Goal: Transaction & Acquisition: Purchase product/service

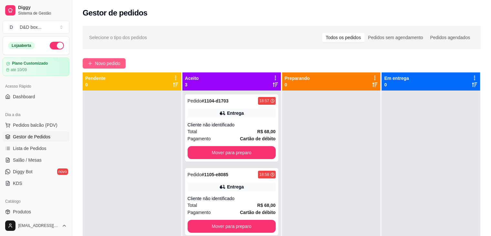
click at [107, 58] on button "Novo pedido" at bounding box center [104, 63] width 43 height 10
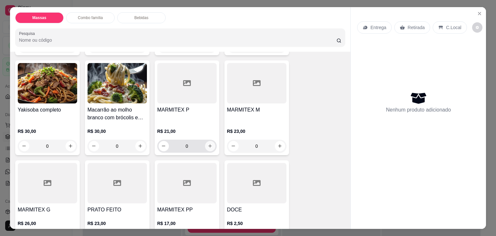
scroll to position [129, 0]
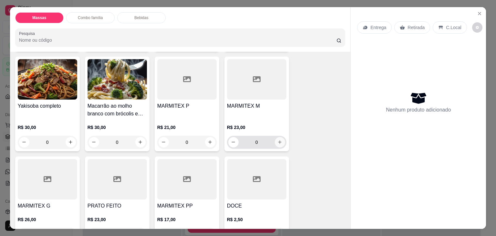
click at [278, 140] on icon "increase-product-quantity" at bounding box center [280, 142] width 5 height 5
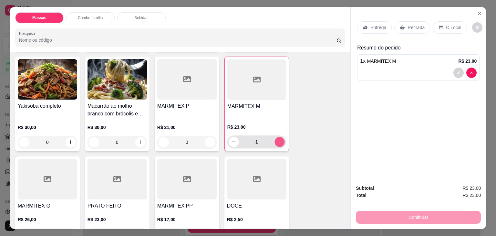
click at [278, 140] on icon "increase-product-quantity" at bounding box center [279, 142] width 5 height 5
type input "3"
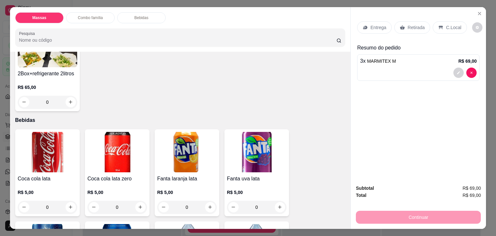
scroll to position [388, 0]
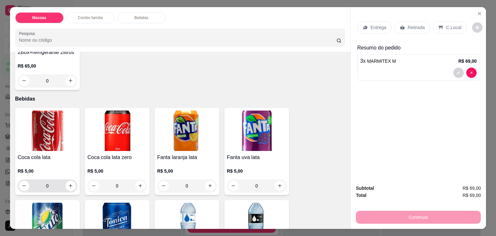
click at [62, 181] on input "0" at bounding box center [47, 185] width 36 height 13
click at [66, 182] on button "increase-product-quantity" at bounding box center [71, 186] width 10 height 10
type input "1"
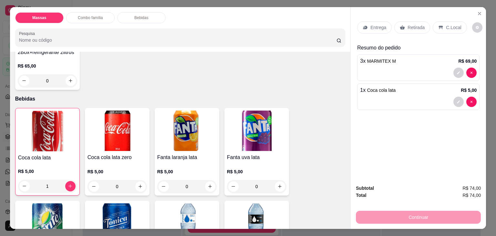
click at [363, 26] on icon at bounding box center [365, 27] width 5 height 5
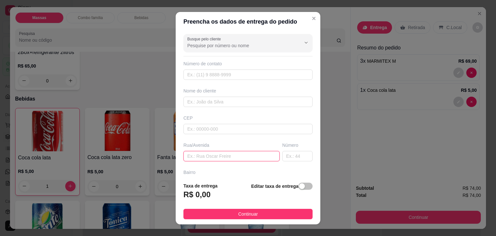
click at [235, 152] on input "text" at bounding box center [231, 156] width 96 height 10
type input "PLUMA"
click at [292, 157] on input "text" at bounding box center [297, 156] width 30 height 10
type input "318"
click at [300, 188] on span "button" at bounding box center [306, 186] width 14 height 7
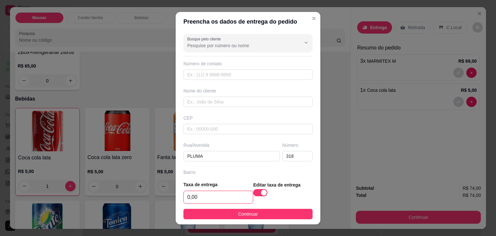
click at [191, 199] on input "0,00" at bounding box center [218, 197] width 69 height 12
type input "5,00"
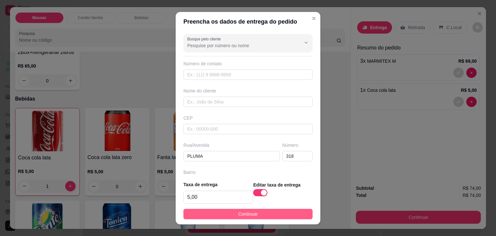
click at [205, 212] on button "Continuar" at bounding box center [247, 214] width 129 height 10
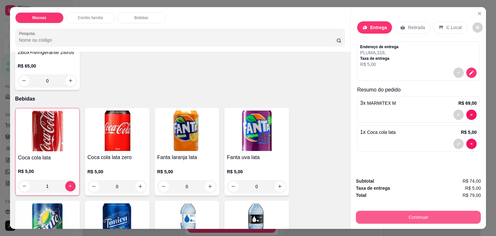
click at [408, 212] on button "Continuar" at bounding box center [418, 217] width 125 height 13
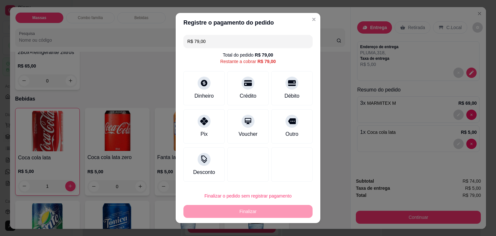
click at [279, 89] on div "Débito" at bounding box center [291, 88] width 41 height 34
type input "R$ 0,00"
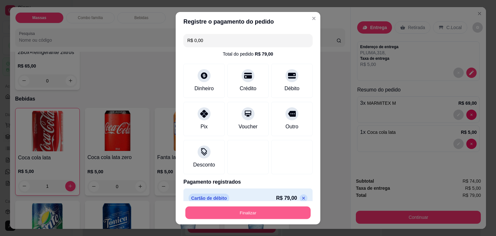
click at [271, 215] on button "Finalizar" at bounding box center [247, 212] width 125 height 13
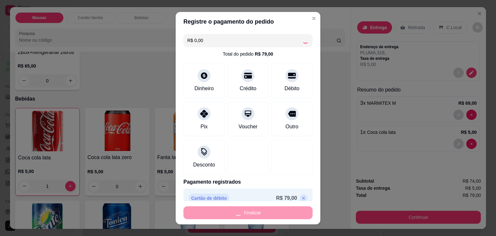
type input "0"
type input "-R$ 79,00"
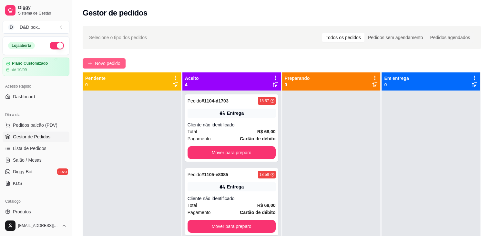
click at [118, 66] on span "Novo pedido" at bounding box center [108, 63] width 26 height 7
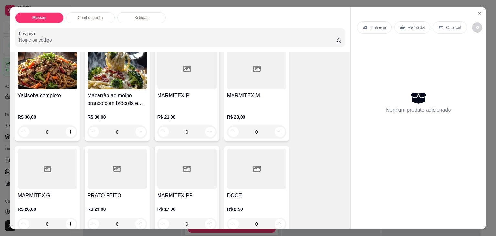
scroll to position [162, 0]
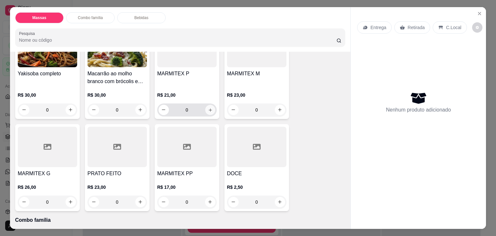
click at [205, 110] on button "increase-product-quantity" at bounding box center [210, 110] width 10 height 10
type input "2"
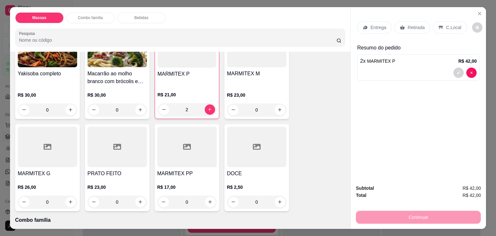
click at [385, 21] on div "Entrega" at bounding box center [374, 27] width 35 height 12
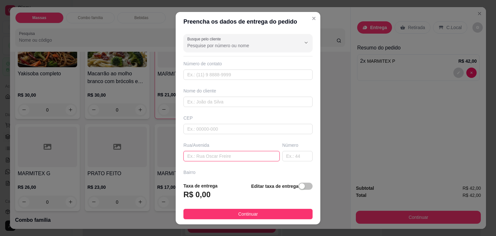
click at [249, 157] on input "text" at bounding box center [231, 156] width 96 height 10
type input "VITORIA"
click at [299, 186] on div "button" at bounding box center [302, 186] width 6 height 6
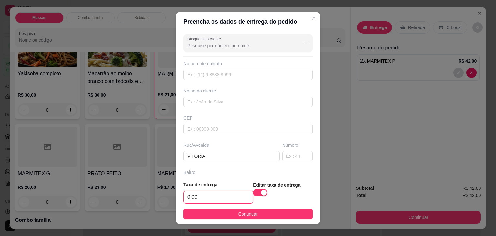
click at [242, 195] on input "0,00" at bounding box center [218, 197] width 69 height 12
type input "7,00"
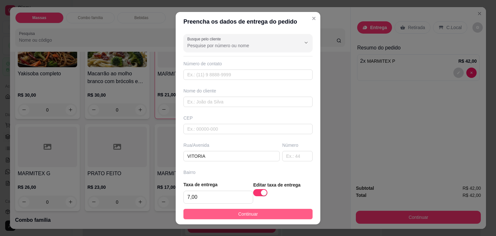
click at [247, 214] on span "Continuar" at bounding box center [248, 213] width 20 height 7
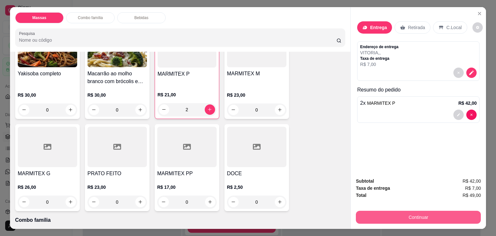
click at [424, 216] on button "Continuar" at bounding box center [418, 217] width 125 height 13
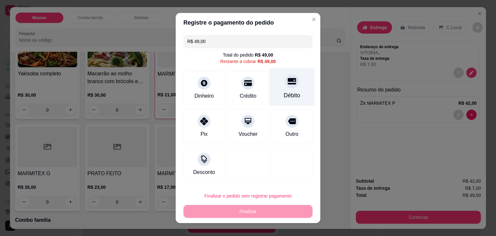
click at [293, 99] on div "Débito" at bounding box center [292, 95] width 16 height 8
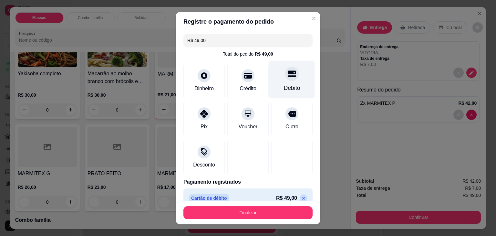
type input "R$ 0,00"
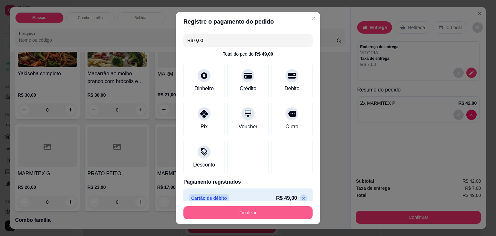
click at [287, 214] on button "Finalizar" at bounding box center [247, 212] width 129 height 13
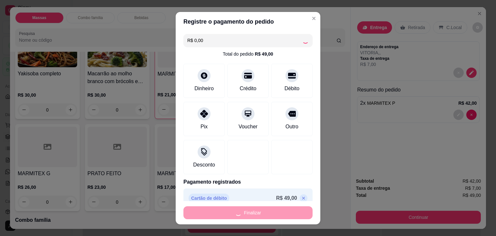
type input "0"
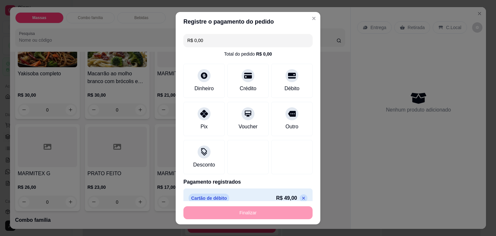
type input "-R$ 49,00"
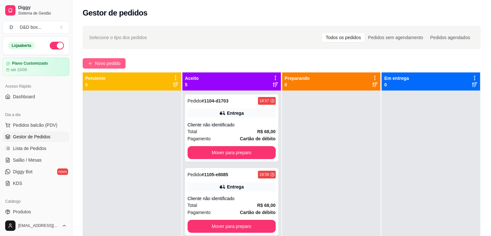
click at [102, 62] on span "Novo pedido" at bounding box center [108, 63] width 26 height 7
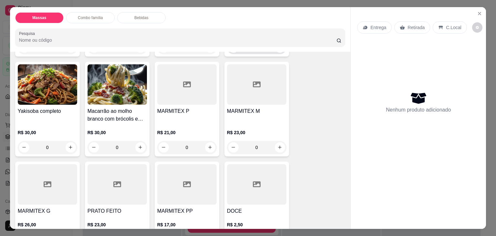
scroll to position [129, 0]
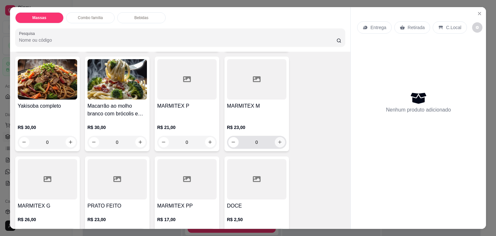
click at [280, 137] on button "increase-product-quantity" at bounding box center [280, 142] width 10 height 10
type input "1"
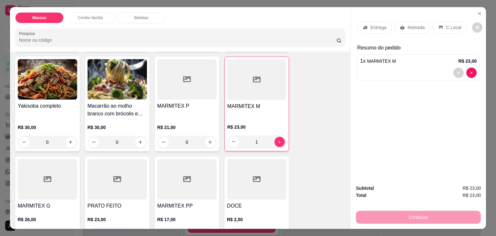
click at [379, 24] on p "Entrega" at bounding box center [379, 27] width 16 height 6
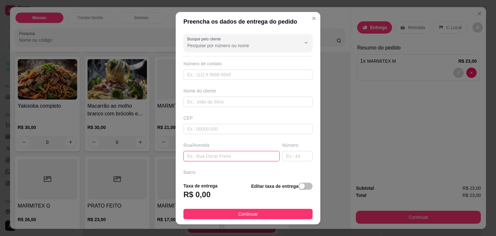
click at [221, 154] on input "text" at bounding box center [231, 156] width 96 height 10
type input "12 384"
click at [299, 183] on div "button" at bounding box center [302, 186] width 6 height 6
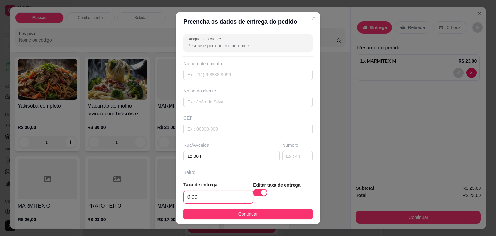
click at [234, 191] on input "0,00" at bounding box center [218, 197] width 69 height 12
type input "1,00"
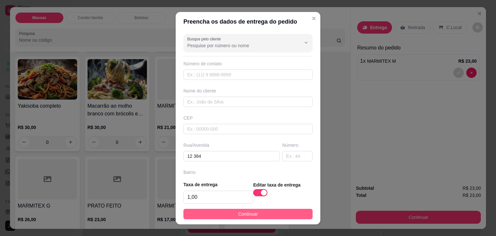
click at [228, 214] on button "Continuar" at bounding box center [247, 214] width 129 height 10
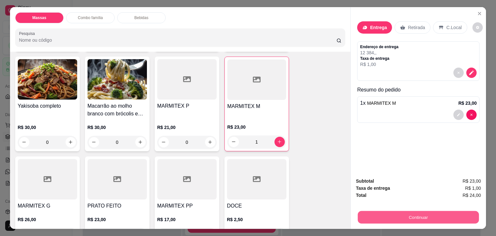
click at [445, 213] on button "Continuar" at bounding box center [418, 217] width 121 height 13
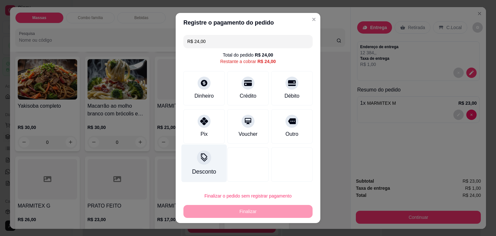
click at [200, 166] on div "Desconto" at bounding box center [205, 163] width 46 height 38
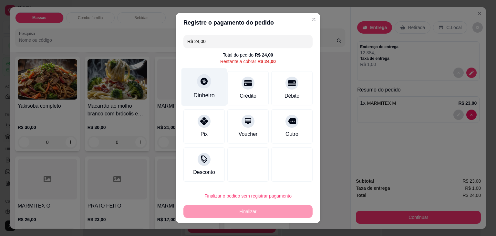
click at [213, 80] on div "Dinheiro" at bounding box center [205, 87] width 46 height 38
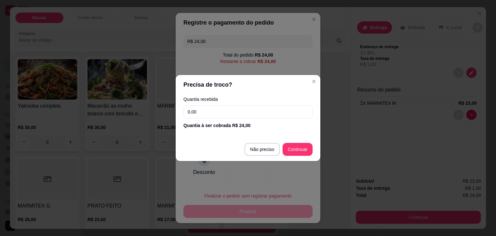
click at [230, 111] on input "0,00" at bounding box center [247, 111] width 129 height 13
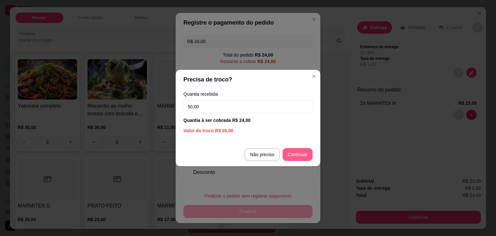
type input "50,00"
type input "R$ 0,00"
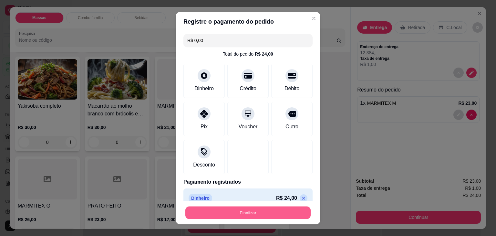
click at [291, 216] on button "Finalizar" at bounding box center [247, 212] width 125 height 13
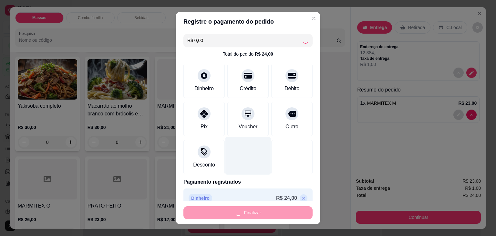
type input "0"
type input "-R$ 24,00"
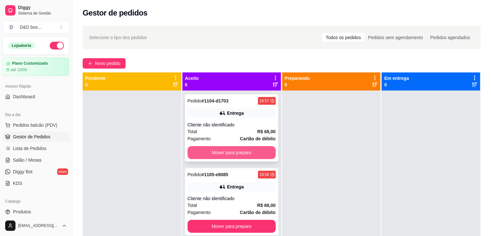
click at [250, 153] on button "Mover para preparo" at bounding box center [232, 152] width 88 height 13
click at [260, 149] on button "Mover para preparo" at bounding box center [232, 152] width 88 height 13
click at [260, 149] on button "Mover para preparo" at bounding box center [232, 152] width 86 height 13
click at [260, 150] on div "Mover para preparo" at bounding box center [232, 152] width 88 height 13
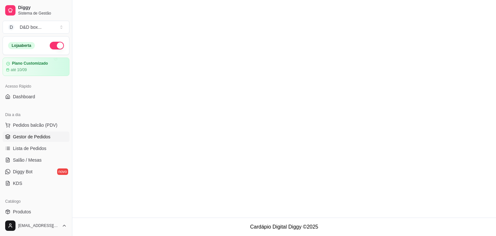
click at [43, 136] on span "Gestor de Pedidos" at bounding box center [31, 136] width 37 height 6
